Goal: Register for event/course

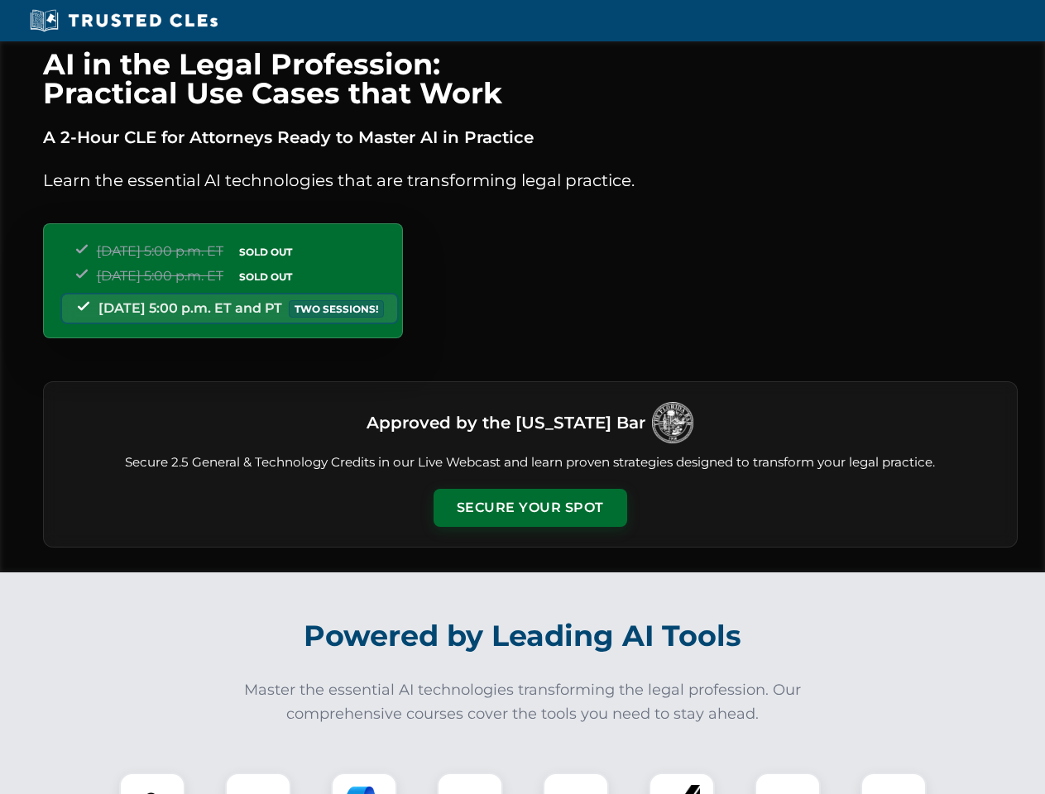
click at [530, 508] on button "Secure Your Spot" at bounding box center [531, 508] width 194 height 38
click at [152, 784] on img at bounding box center [152, 806] width 48 height 48
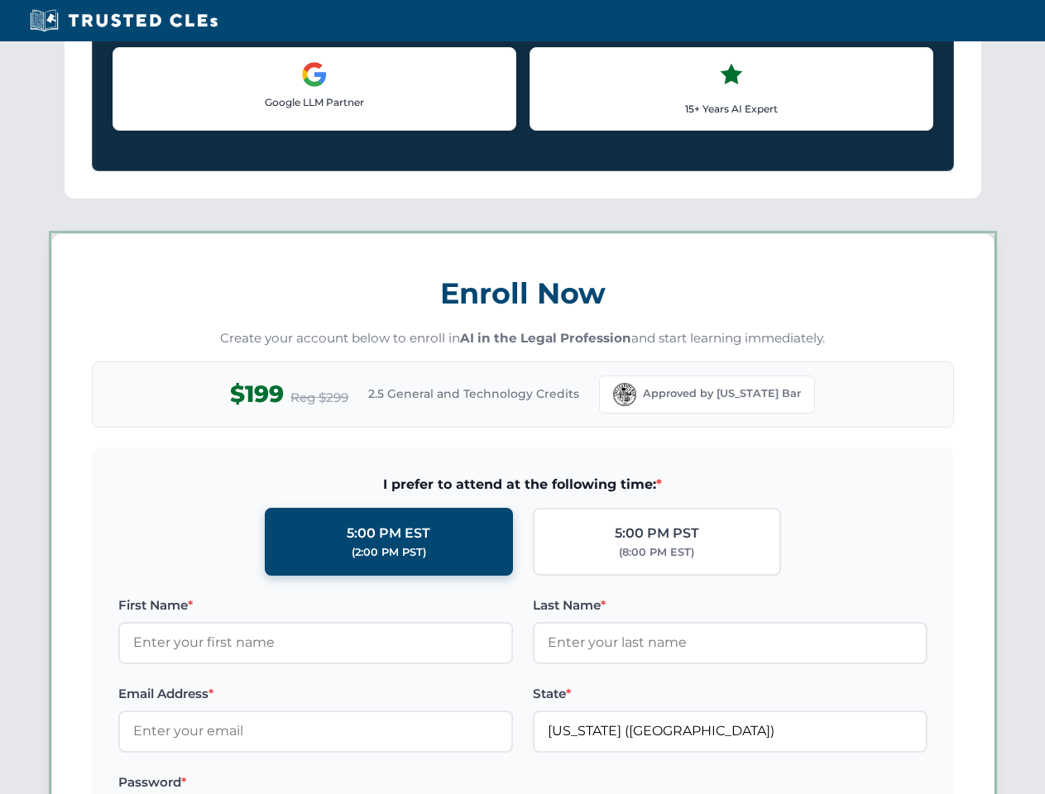
click at [364, 784] on label "Password *" at bounding box center [315, 783] width 395 height 20
